Goal: Use online tool/utility: Utilize a website feature to perform a specific function

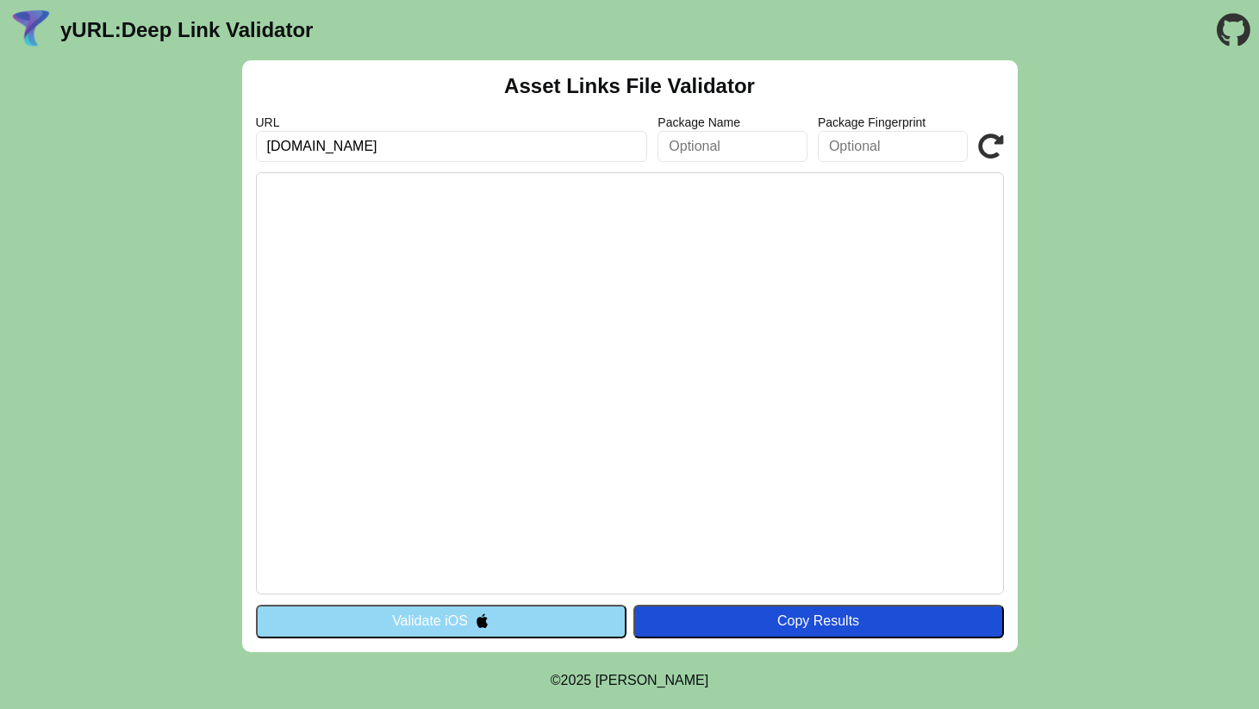
type input "[DOMAIN_NAME]"
click at [783, 147] on input "text" at bounding box center [733, 146] width 150 height 31
type input "[DOMAIN_NAME]"
click button "Validate" at bounding box center [0, 0] width 0 height 0
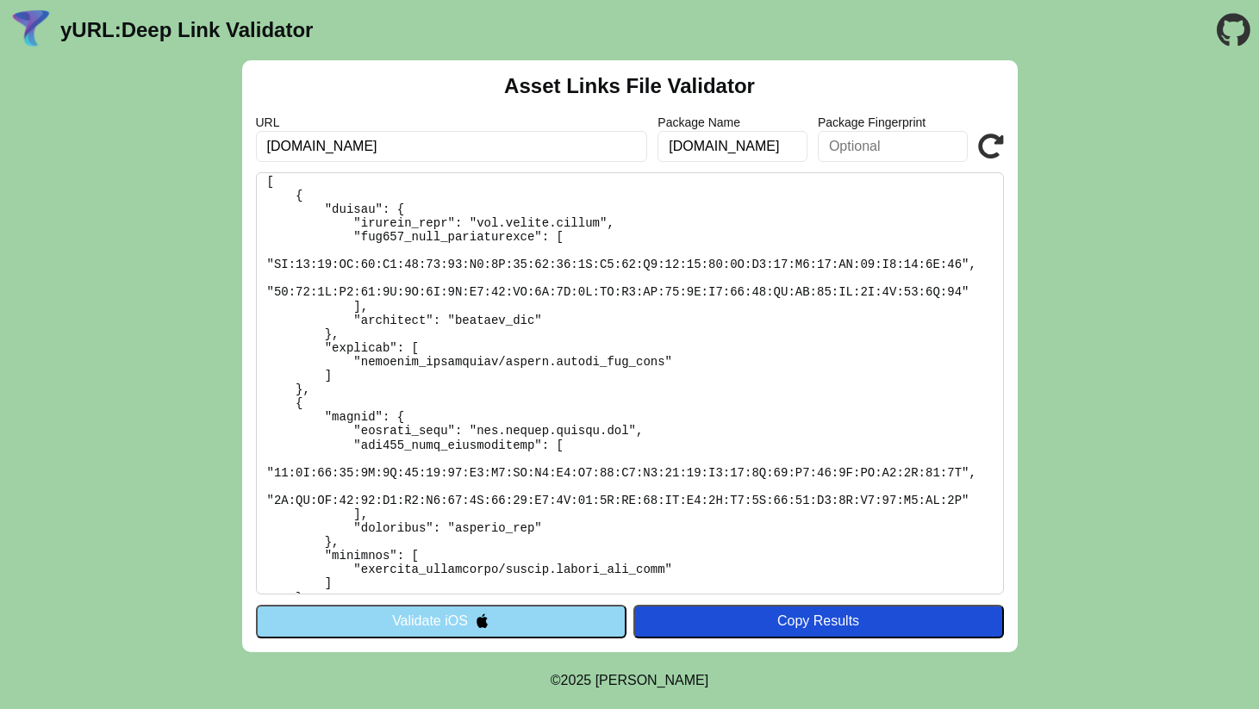
scroll to position [155, 0]
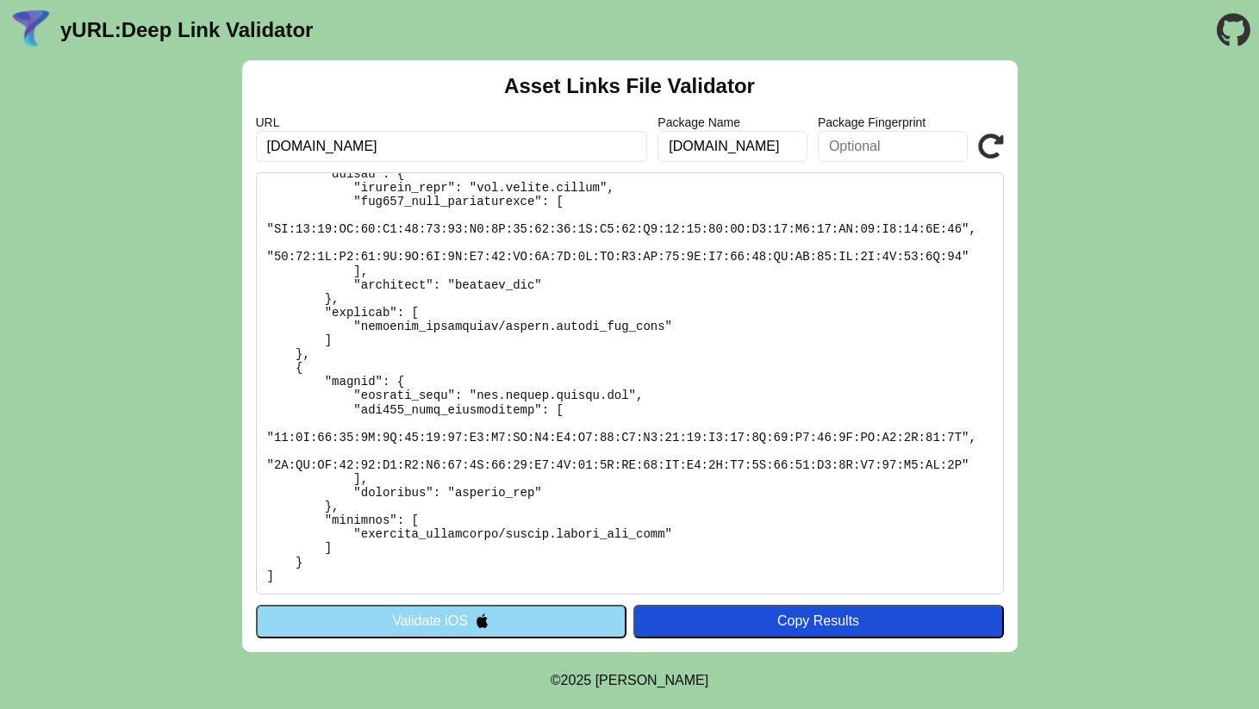
click at [875, 133] on input "text" at bounding box center [893, 146] width 150 height 31
paste input "28:1D:DD:A0:22:E6:16:4A:E1:BB:7E:79:8F:3E:9C:4C:34:5A:75:1E:B6:C7:FB:9E:D4:DF:6…"
type input "28:1D:DD:A0:22:E6:16:4A:E1:BB:7E:79:8F:3E:9C:4C:34:5A:75:1E:B6:C7:FB:9E:D4:DF:6…"
click button "Validate" at bounding box center [0, 0] width 0 height 0
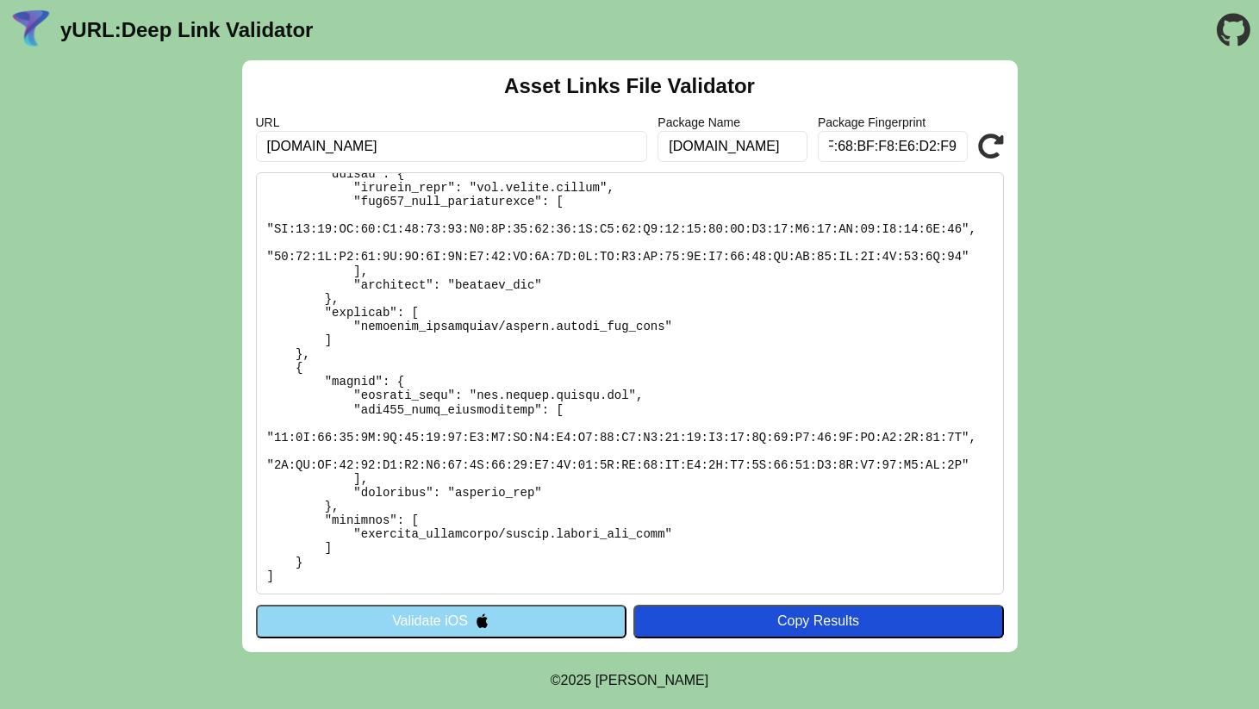
click button "Validate" at bounding box center [0, 0] width 0 height 0
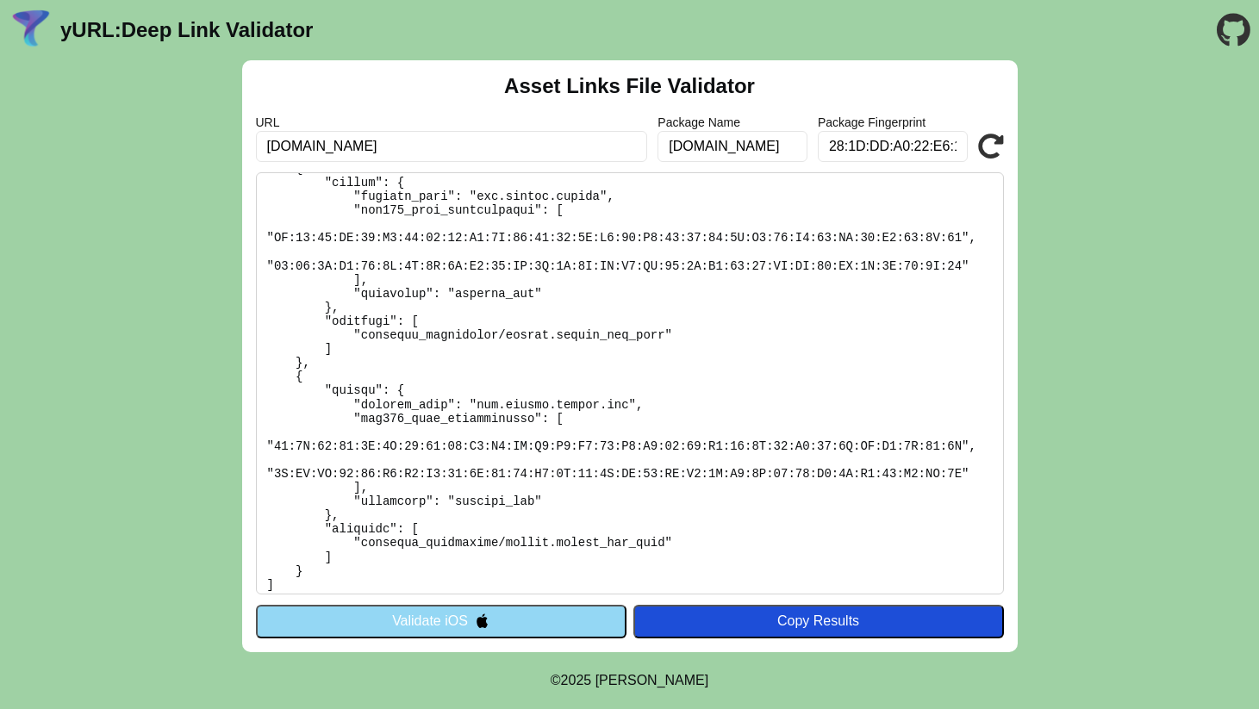
scroll to position [169, 0]
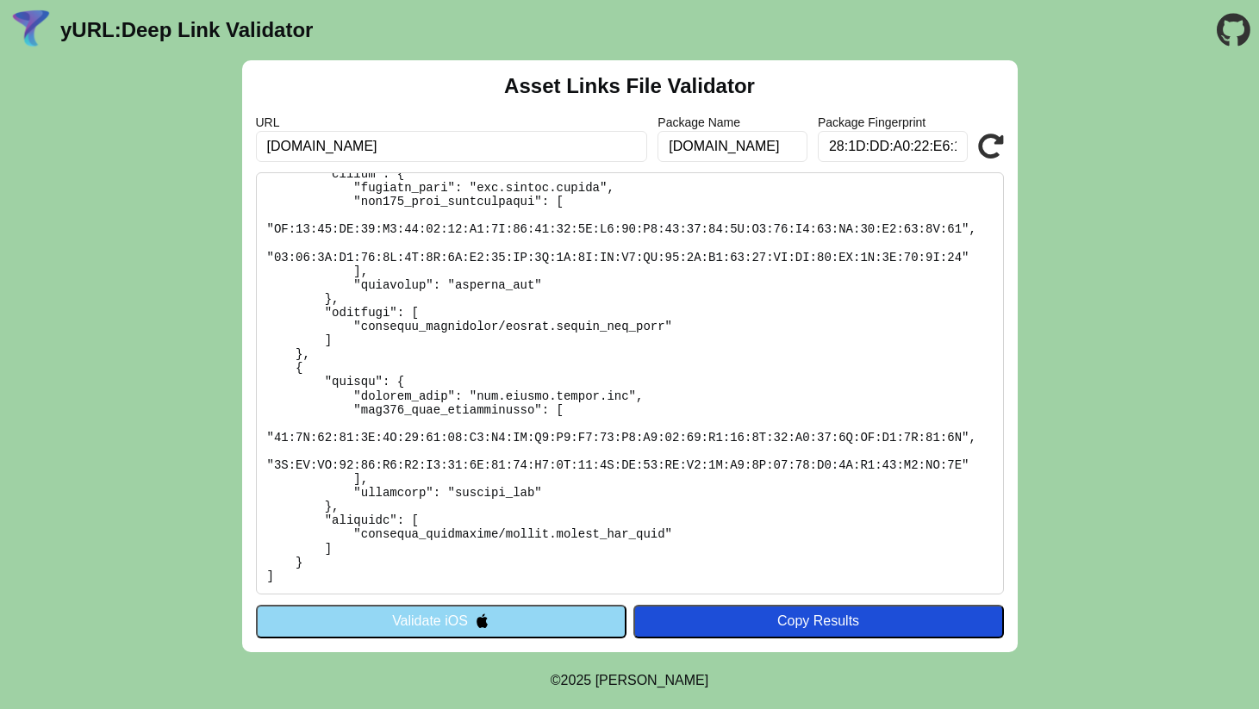
click at [712, 147] on input "[DOMAIN_NAME]" at bounding box center [733, 146] width 150 height 31
type input "com.lyvely.mobile.dev"
click button "Validate" at bounding box center [0, 0] width 0 height 0
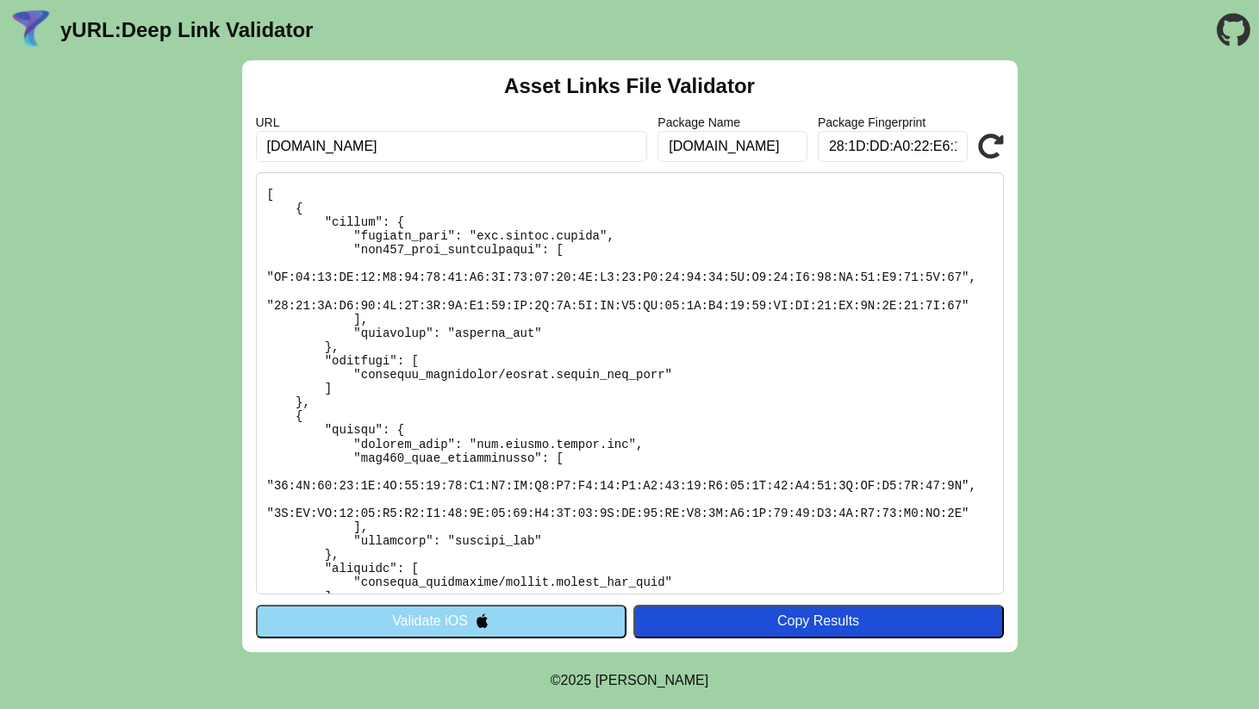
scroll to position [169, 0]
